Goal: Navigation & Orientation: Find specific page/section

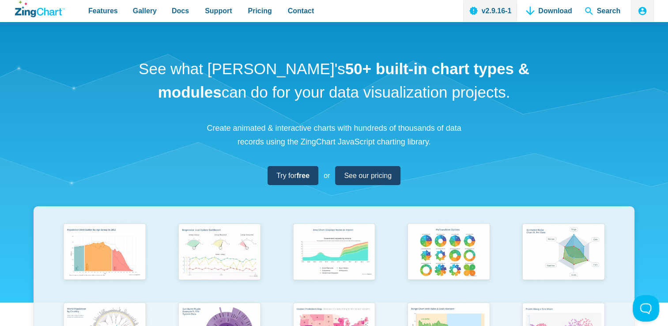
click at [396, 2] on div "Features Gallery Browse by Chart Type Browse by Features Browse by Use Case Doc…" at bounding box center [334, 11] width 640 height 22
click at [109, 15] on span "Features" at bounding box center [103, 11] width 30 height 12
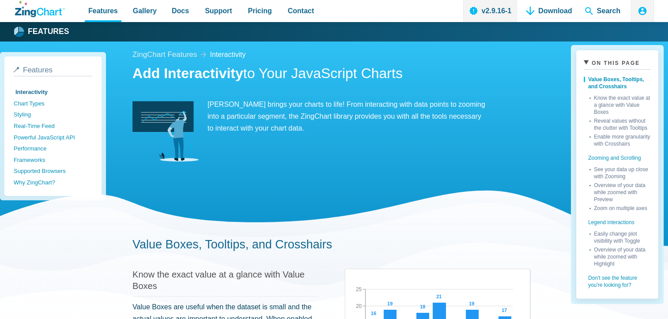
click at [35, 14] on icon "ZingChart Logo. Click to return to the homepage" at bounding box center [25, 12] width 21 height 9
